Goal: Task Accomplishment & Management: Manage account settings

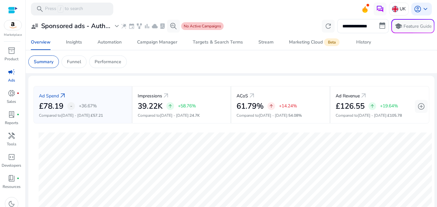
click at [370, 9] on link at bounding box center [370, 9] width 0 height 0
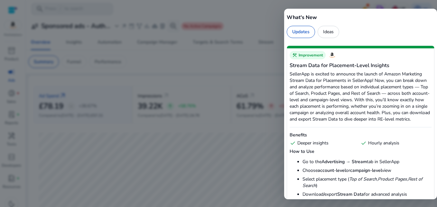
click at [226, 43] on div at bounding box center [218, 103] width 437 height 207
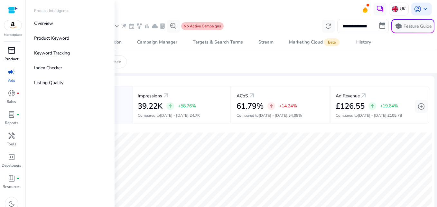
click at [14, 53] on span "inventory_2" at bounding box center [12, 51] width 8 height 8
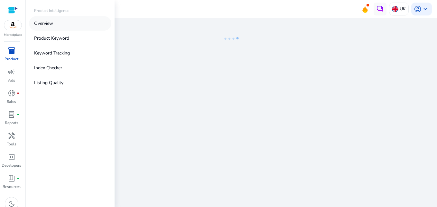
click at [52, 25] on p "Overview" at bounding box center [43, 23] width 19 height 7
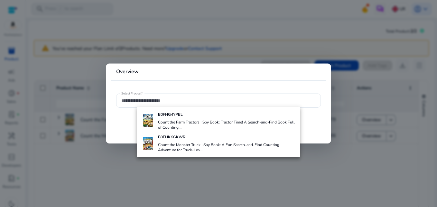
click at [204, 47] on div at bounding box center [218, 103] width 437 height 207
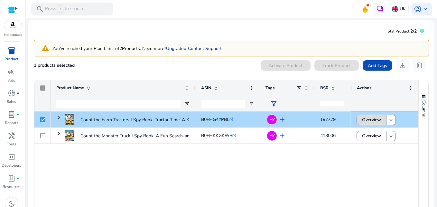
click at [365, 121] on span "Overview" at bounding box center [371, 119] width 19 height 13
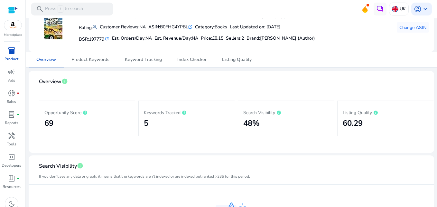
scroll to position [59, 0]
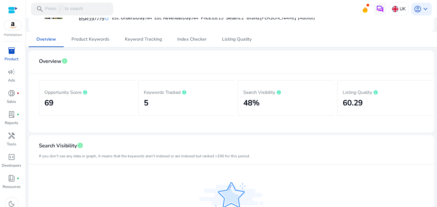
click at [352, 54] on mat-card "Overview info Opportunity Score 69 Keywords Tracked 5 Search Visibility 48% Lis…" at bounding box center [232, 92] width 406 height 82
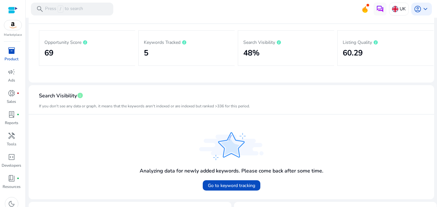
scroll to position [92, 0]
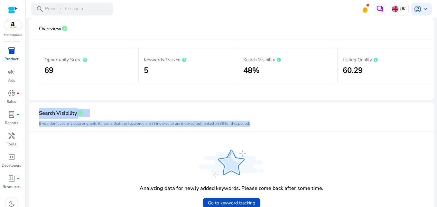
drag, startPoint x: 434, startPoint y: 79, endPoint x: 436, endPoint y: 130, distance: 50.3
click at [436, 130] on mat-sidenav-content "search Press / to search UK account_circle keyboard_arrow_down We are getting t…" at bounding box center [231, 103] width 411 height 207
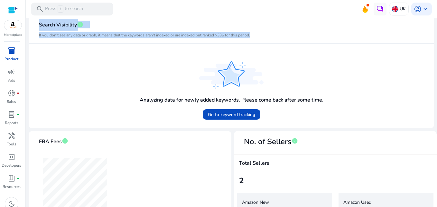
scroll to position [182, 0]
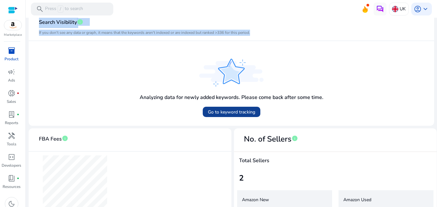
click at [228, 112] on span "Go to keyword tracking" at bounding box center [231, 111] width 47 height 7
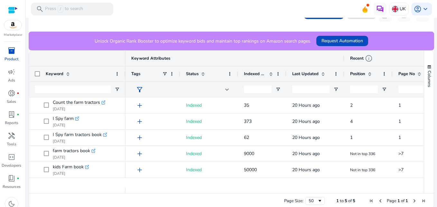
scroll to position [153, 0]
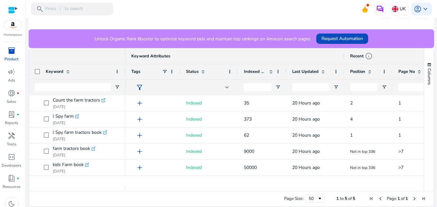
click at [271, 73] on span at bounding box center [270, 71] width 5 height 5
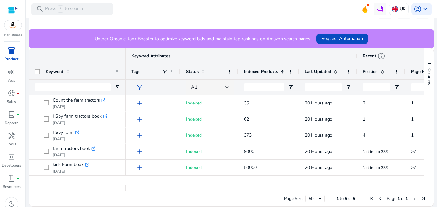
drag, startPoint x: 286, startPoint y: 71, endPoint x: 298, endPoint y: 76, distance: 13.3
click at [298, 76] on div at bounding box center [298, 71] width 3 height 15
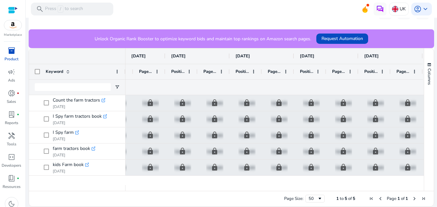
scroll to position [0, 91]
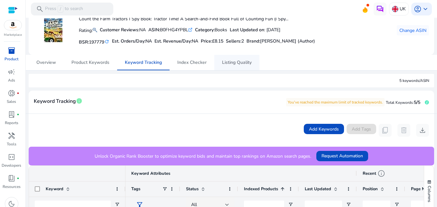
click at [226, 65] on span "Listing Quality" at bounding box center [237, 62] width 30 height 5
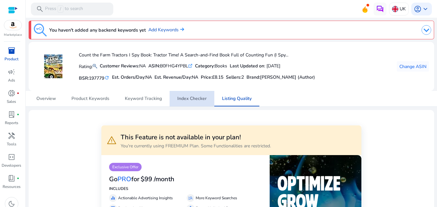
click at [192, 98] on span "Index Checker" at bounding box center [191, 98] width 29 height 5
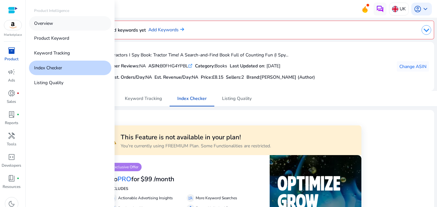
click at [52, 25] on p "Overview" at bounding box center [43, 23] width 19 height 7
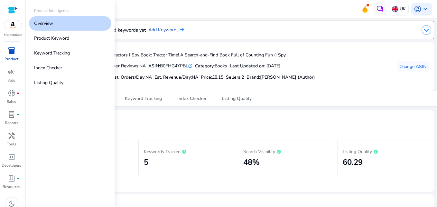
click at [12, 52] on span "inventory_2" at bounding box center [12, 51] width 8 height 8
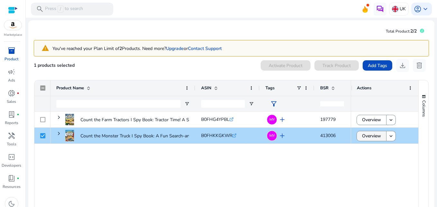
click at [365, 137] on span "Overview" at bounding box center [371, 135] width 19 height 13
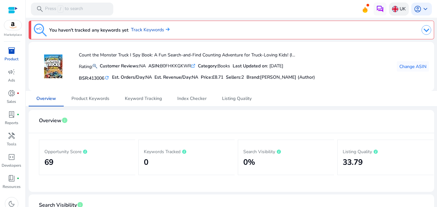
click at [403, 6] on p "UK" at bounding box center [403, 8] width 6 height 11
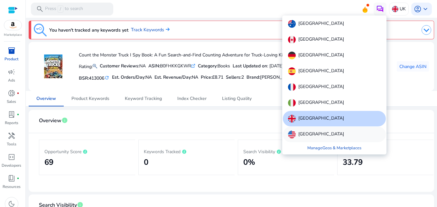
click at [310, 132] on p "United States" at bounding box center [321, 134] width 46 height 8
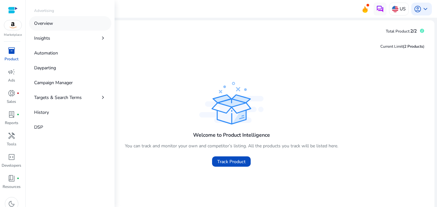
click at [54, 23] on link "Overview" at bounding box center [70, 23] width 82 height 14
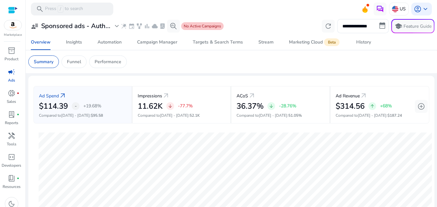
click at [169, 59] on app-sa-custom-tab "Summary Funnel Performance" at bounding box center [231, 61] width 406 height 13
click at [238, 57] on app-sa-custom-tab "Summary Funnel Performance" at bounding box center [231, 61] width 406 height 13
click at [279, 67] on app-sa-custom-tab "Summary Funnel Performance" at bounding box center [231, 61] width 406 height 13
drag, startPoint x: 334, startPoint y: 69, endPoint x: 387, endPoint y: 65, distance: 53.2
click at [387, 65] on mat-card "Summary Funnel Performance" at bounding box center [231, 61] width 416 height 23
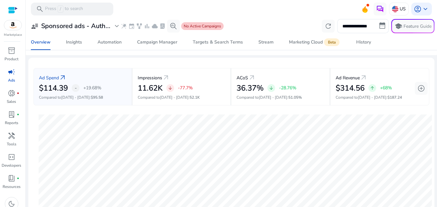
scroll to position [16, 0]
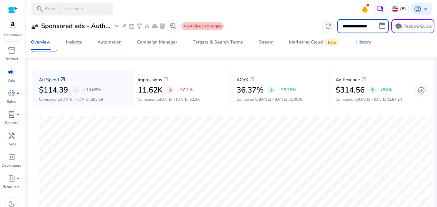
click at [363, 28] on input "**********" at bounding box center [362, 26] width 51 height 14
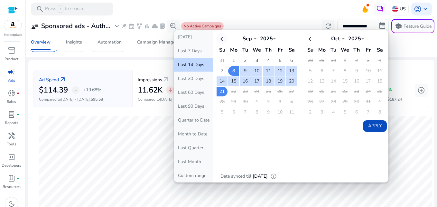
click at [219, 39] on th at bounding box center [222, 38] width 11 height 11
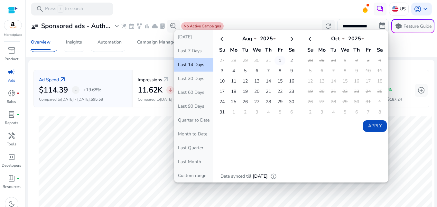
click at [275, 59] on td "1" at bounding box center [280, 61] width 11 height 10
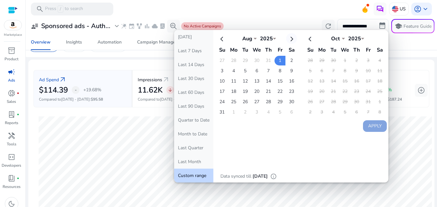
click at [291, 39] on th at bounding box center [291, 38] width 11 height 11
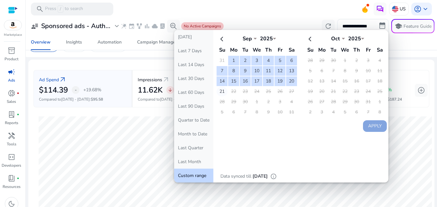
click at [219, 90] on td "21" at bounding box center [222, 92] width 11 height 10
select select "*"
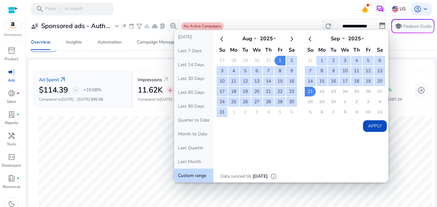
click at [373, 128] on button "Apply" at bounding box center [375, 126] width 24 height 12
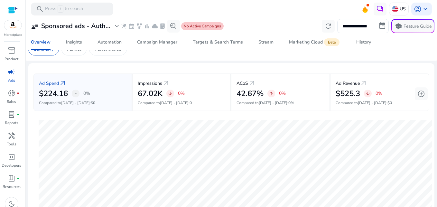
scroll to position [0, 0]
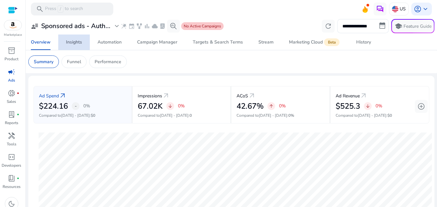
click at [79, 44] on div "Insights" at bounding box center [74, 42] width 16 height 5
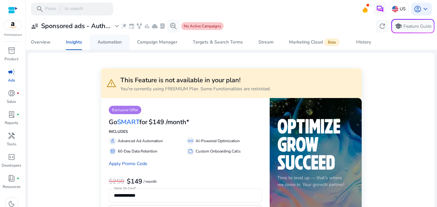
click at [105, 42] on div "Automation" at bounding box center [110, 42] width 24 height 5
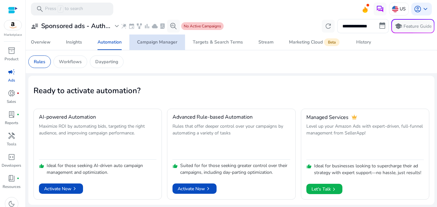
click at [164, 43] on div "Campaign Manager" at bounding box center [157, 42] width 40 height 5
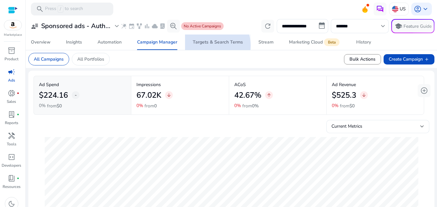
click at [211, 45] on span "Targets & Search Terms" at bounding box center [218, 41] width 50 height 15
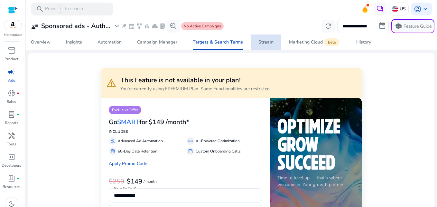
click at [267, 43] on div "Stream" at bounding box center [265, 42] width 15 height 5
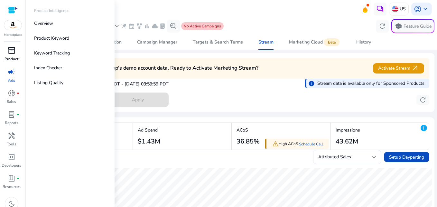
click at [13, 52] on span "inventory_2" at bounding box center [12, 51] width 8 height 8
